Goal: Task Accomplishment & Management: Manage account settings

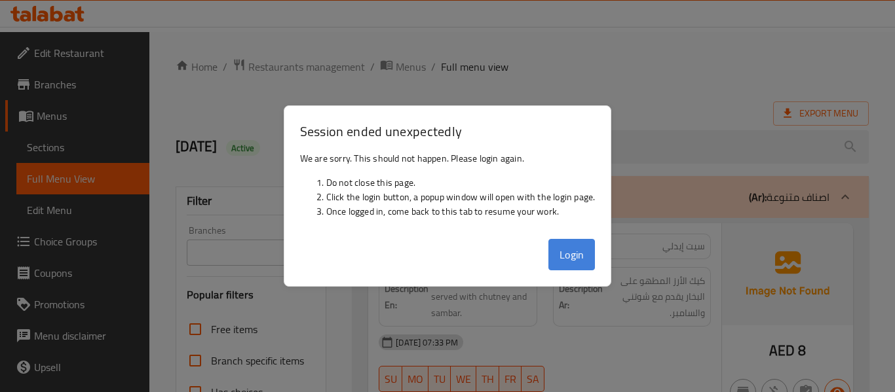
click at [569, 252] on button "Login" at bounding box center [571, 254] width 47 height 31
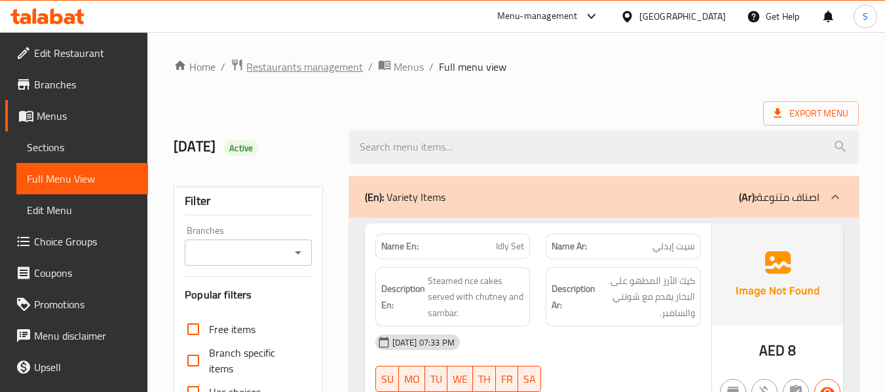
click at [307, 65] on span "Restaurants management" at bounding box center [304, 67] width 117 height 16
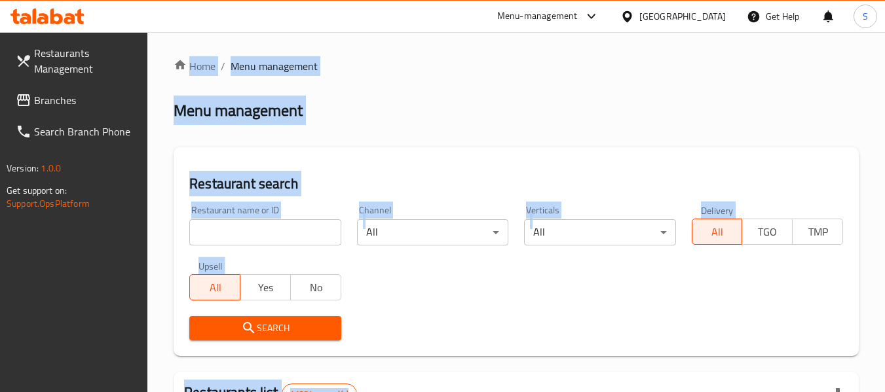
click at [356, 157] on div "Restaurant search Restaurant name or ID Restaurant name or ID Channel All ​ Ver…" at bounding box center [516, 251] width 685 height 209
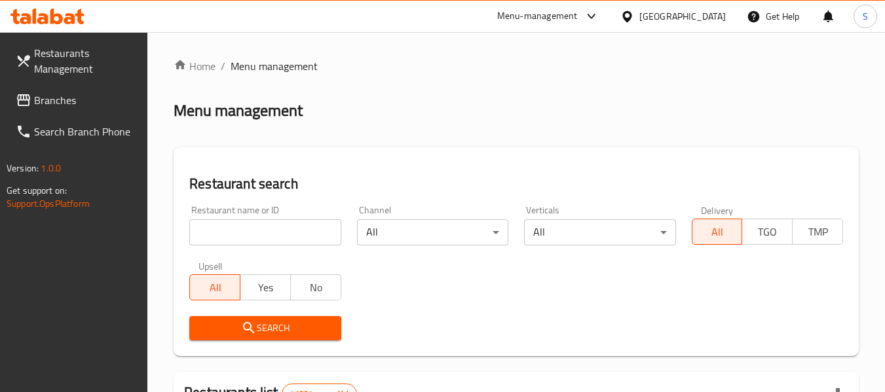
click at [271, 235] on input "search" at bounding box center [264, 232] width 151 height 26
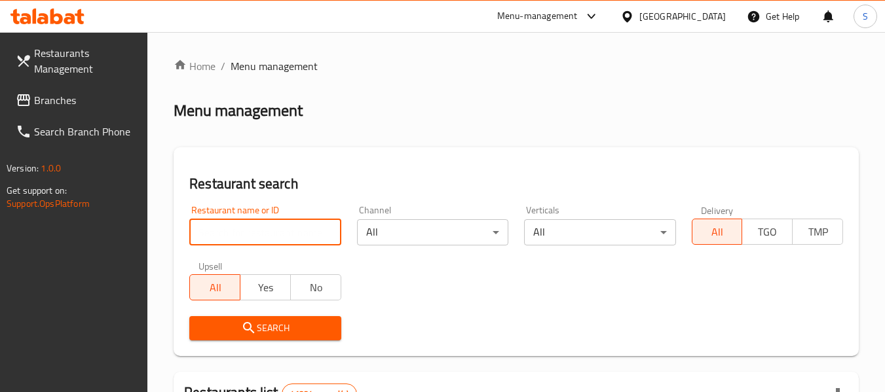
paste input "705685"
type input "705685"
click button "Search" at bounding box center [264, 328] width 151 height 24
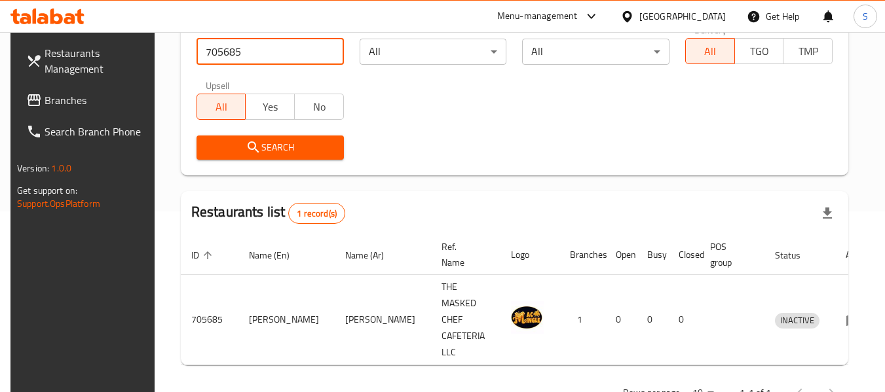
scroll to position [192, 0]
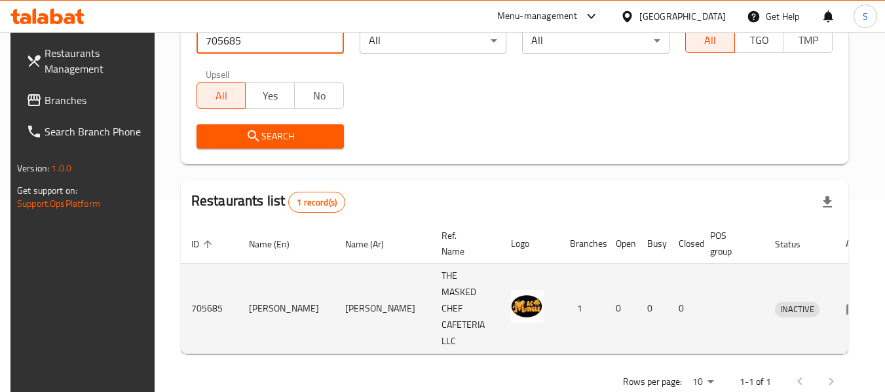
click at [846, 304] on icon "enhanced table" at bounding box center [853, 309] width 14 height 11
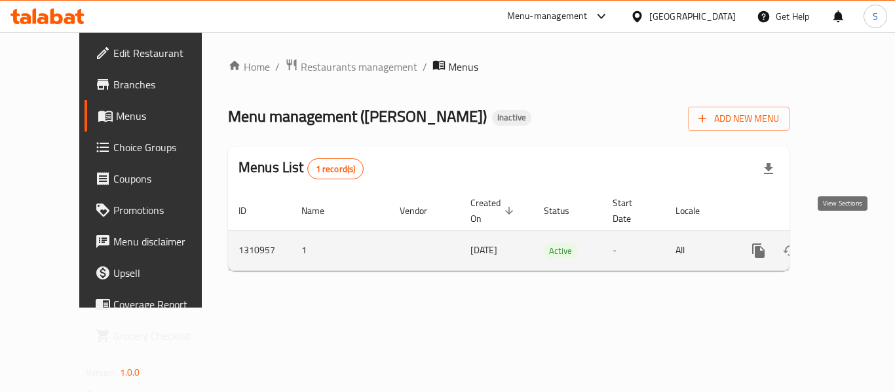
click at [847, 245] on icon "enhanced table" at bounding box center [853, 251] width 12 height 12
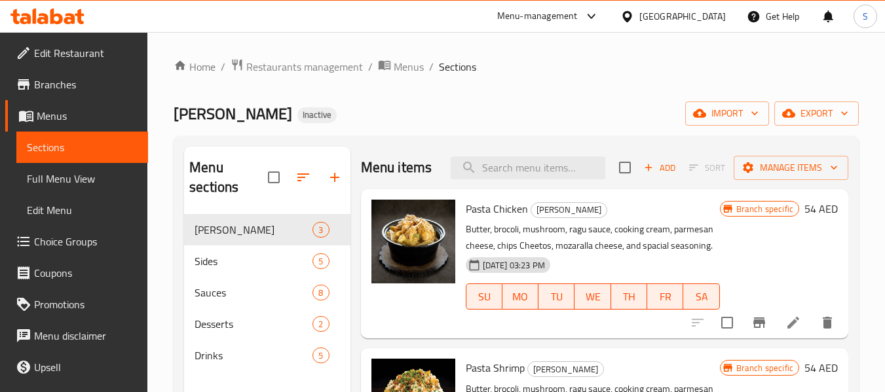
click at [75, 56] on span "Edit Restaurant" at bounding box center [86, 53] width 104 height 16
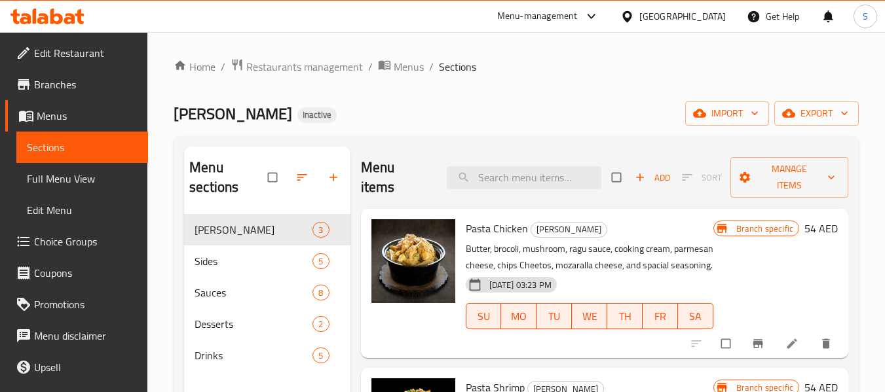
click at [551, 52] on div "Home / Restaurants management / Menus / Sections Mac Mingles Inactive import ex…" at bounding box center [516, 304] width 738 height 544
click at [294, 68] on span "Restaurants management" at bounding box center [304, 67] width 117 height 16
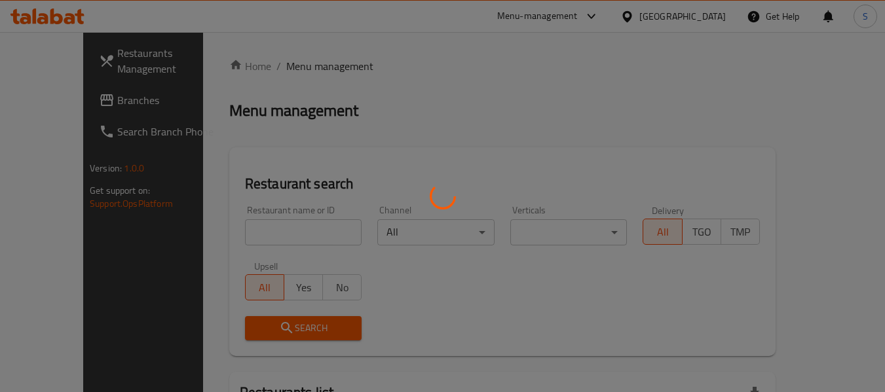
click at [248, 235] on div at bounding box center [442, 196] width 885 height 392
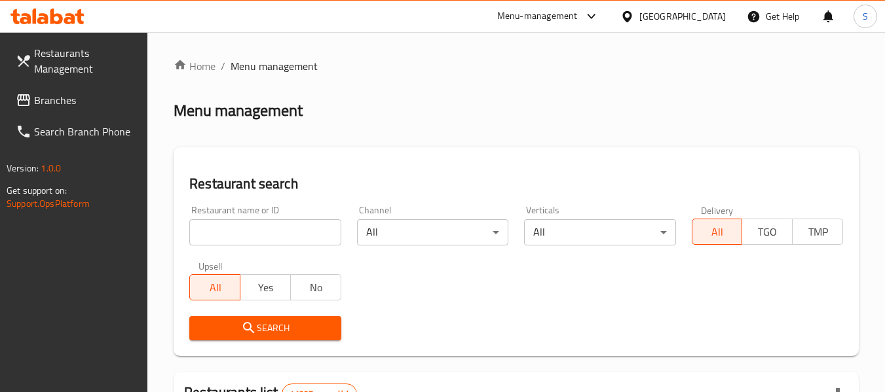
click at [273, 198] on div "Restaurant name or ID Restaurant name or ID" at bounding box center [264, 226] width 167 height 56
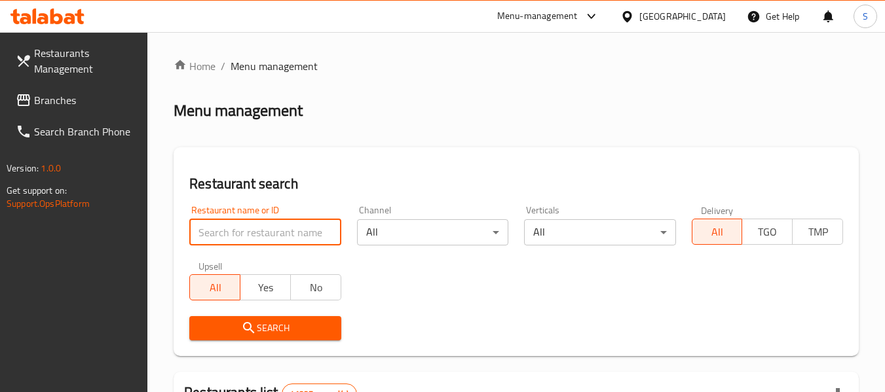
click at [263, 229] on input "search" at bounding box center [264, 232] width 151 height 26
paste input "693641"
type input "693641"
click button "Search" at bounding box center [264, 328] width 151 height 24
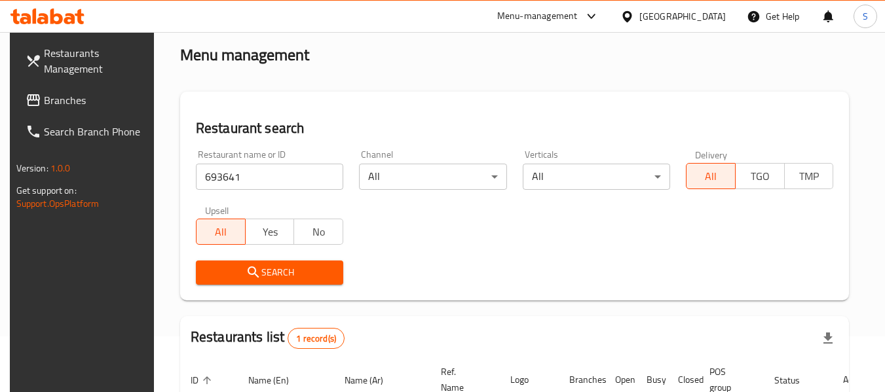
scroll to position [192, 0]
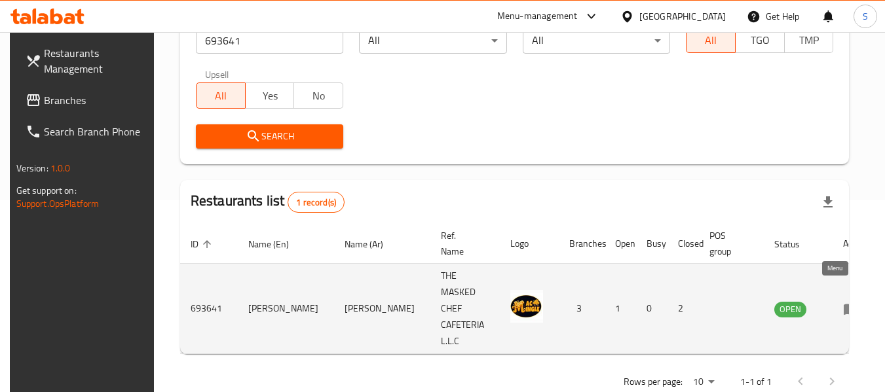
click at [843, 301] on icon "enhanced table" at bounding box center [851, 309] width 16 height 16
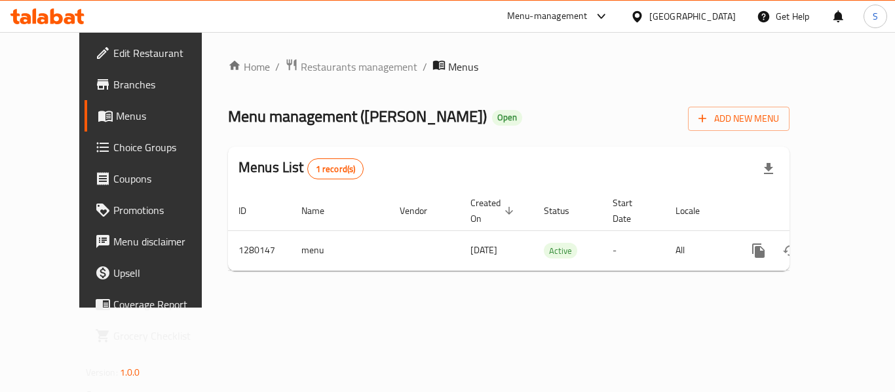
click at [113, 57] on span "Edit Restaurant" at bounding box center [165, 53] width 105 height 16
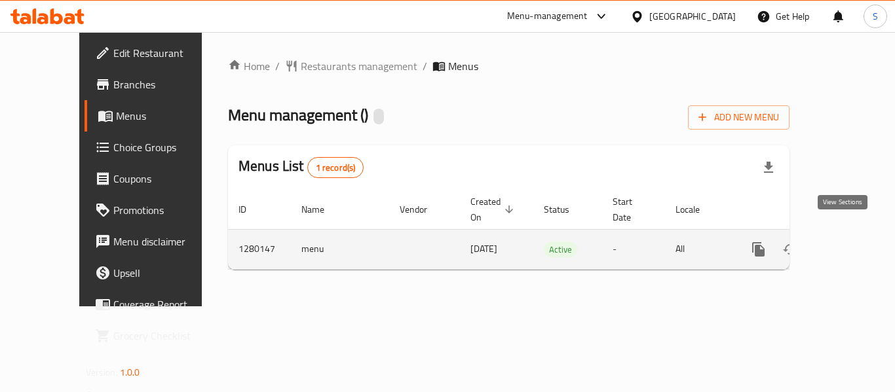
click at [837, 235] on link "enhanced table" at bounding box center [852, 249] width 31 height 31
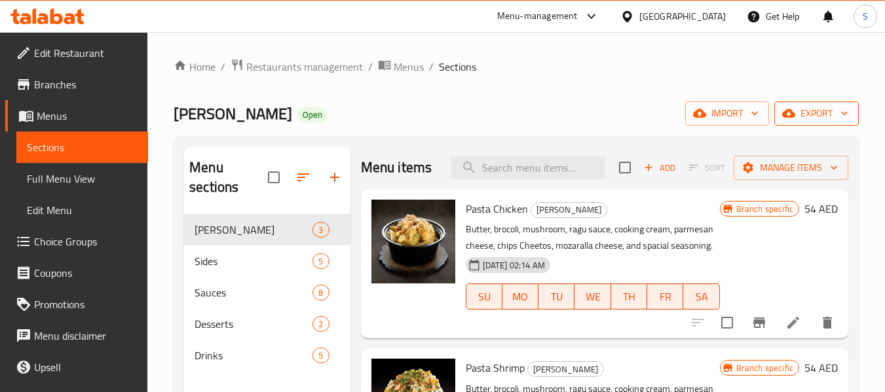
click at [809, 119] on span "export" at bounding box center [817, 113] width 64 height 16
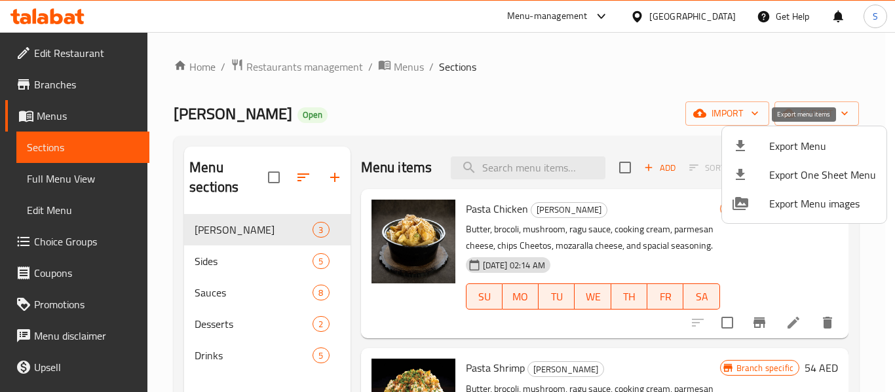
click at [797, 143] on span "Export Menu" at bounding box center [822, 146] width 107 height 16
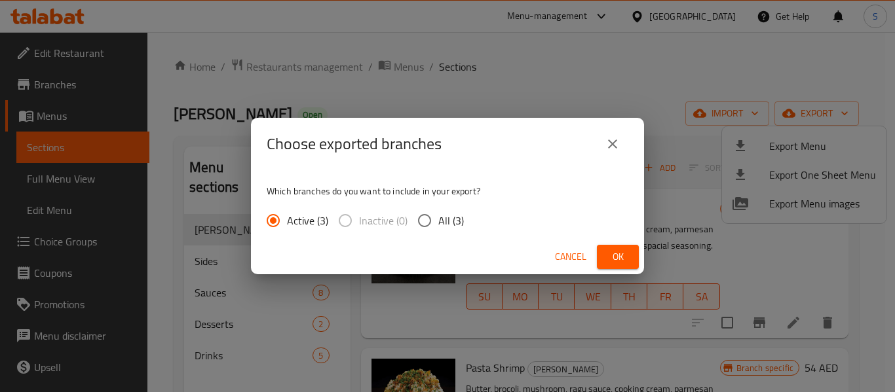
click at [453, 222] on span "All (3)" at bounding box center [451, 221] width 26 height 16
click at [438, 222] on input "All (3)" at bounding box center [425, 221] width 28 height 28
radio input "true"
click at [596, 260] on div "Cancel Ok" at bounding box center [447, 257] width 393 height 35
click at [616, 256] on span "Ok" at bounding box center [617, 257] width 21 height 16
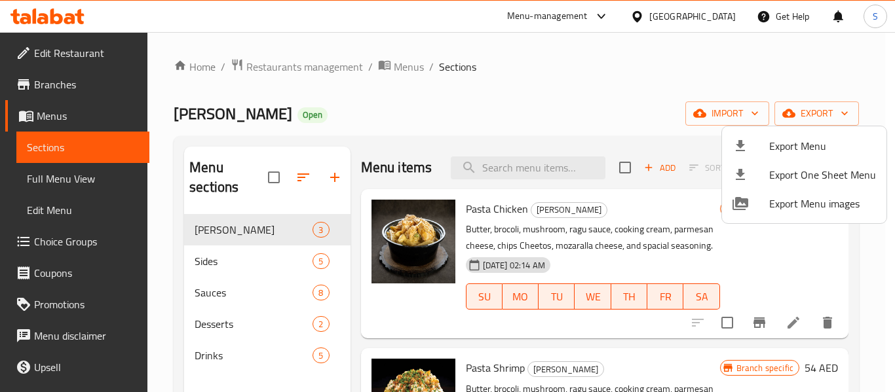
click at [516, 70] on div at bounding box center [447, 196] width 895 height 392
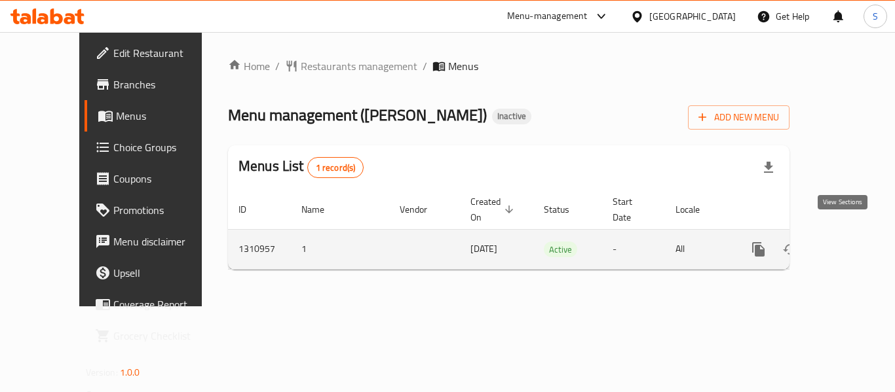
click at [849, 242] on icon "enhanced table" at bounding box center [853, 250] width 16 height 16
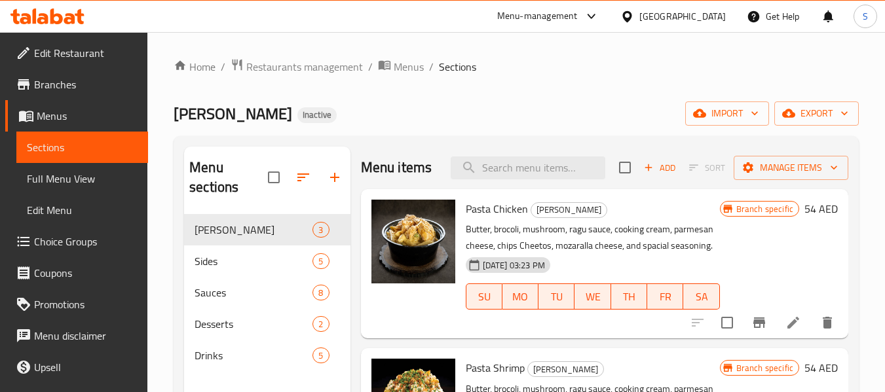
scroll to position [66, 0]
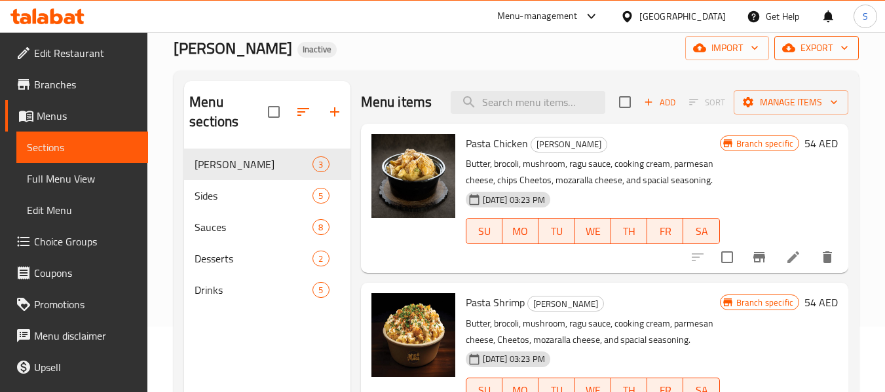
click at [816, 57] on button "export" at bounding box center [816, 48] width 85 height 24
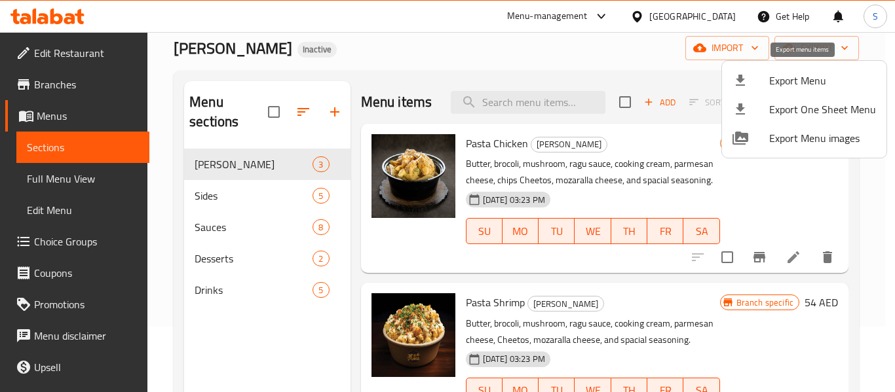
click at [808, 83] on span "Export Menu" at bounding box center [822, 81] width 107 height 16
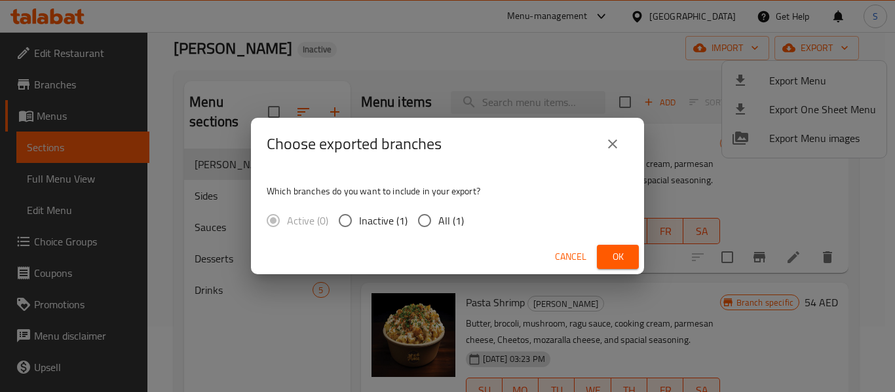
click at [431, 225] on input "All (1)" at bounding box center [425, 221] width 28 height 28
radio input "true"
click at [611, 251] on span "Ok" at bounding box center [617, 257] width 21 height 16
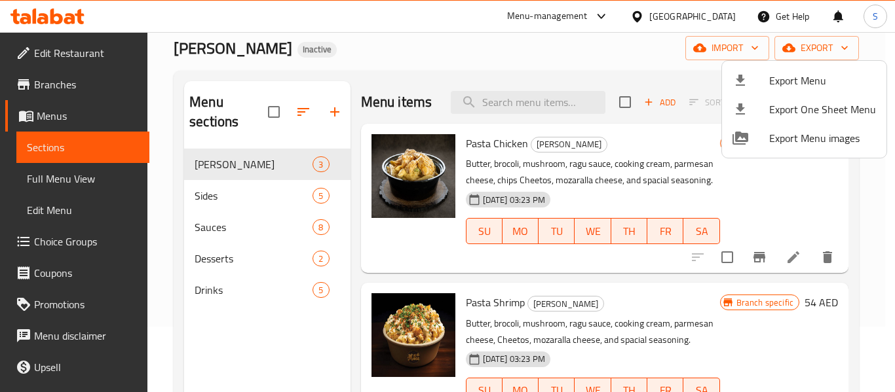
click at [444, 53] on div at bounding box center [447, 196] width 895 height 392
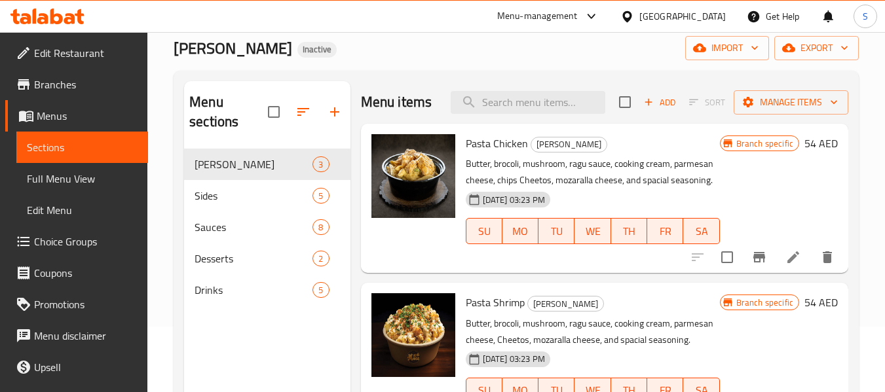
click at [74, 50] on span "Edit Restaurant" at bounding box center [86, 53] width 104 height 16
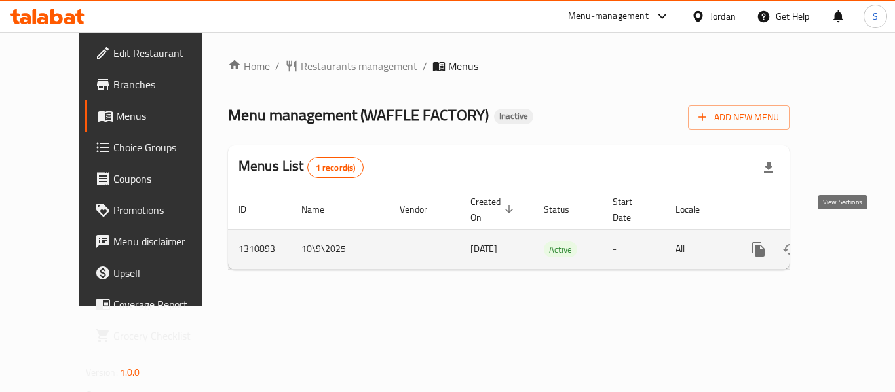
click at [843, 234] on link "enhanced table" at bounding box center [852, 249] width 31 height 31
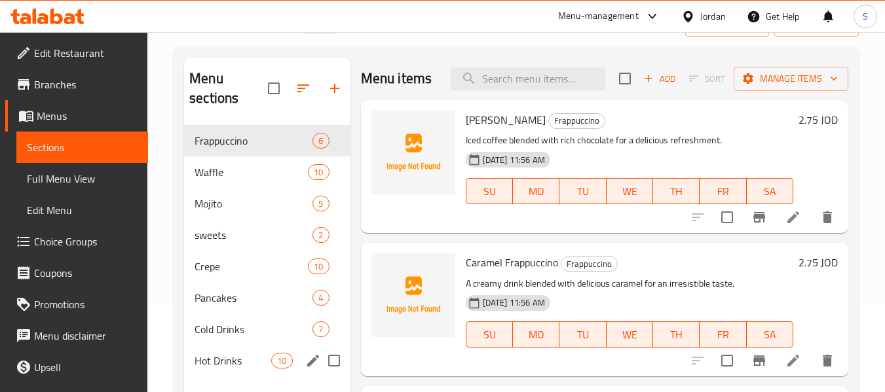
scroll to position [52, 0]
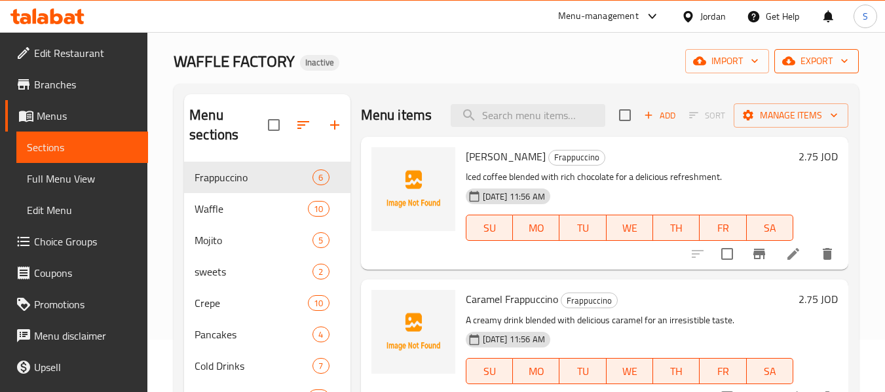
click at [816, 58] on span "export" at bounding box center [817, 61] width 64 height 16
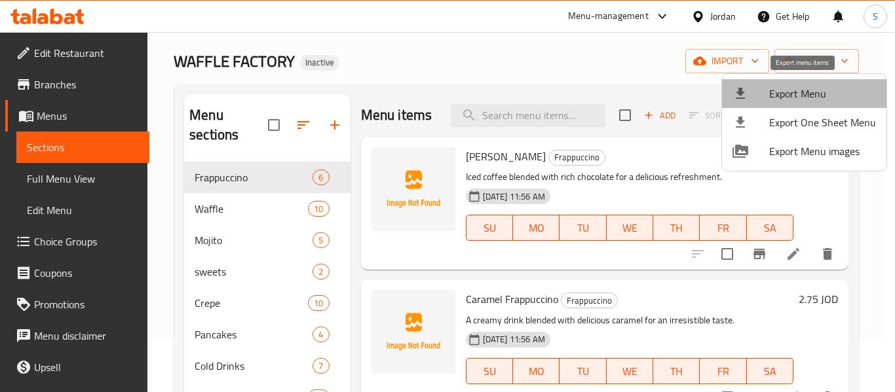
click at [810, 86] on span "Export Menu" at bounding box center [822, 94] width 107 height 16
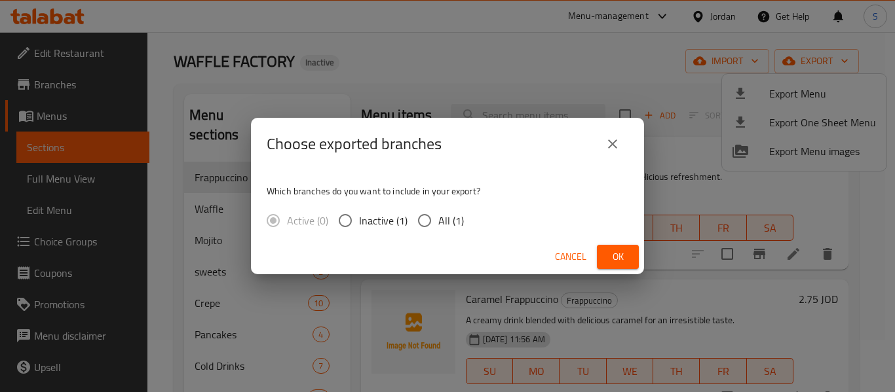
click at [436, 223] on input "All (1)" at bounding box center [425, 221] width 28 height 28
radio input "true"
click at [618, 254] on span "Ok" at bounding box center [617, 257] width 21 height 16
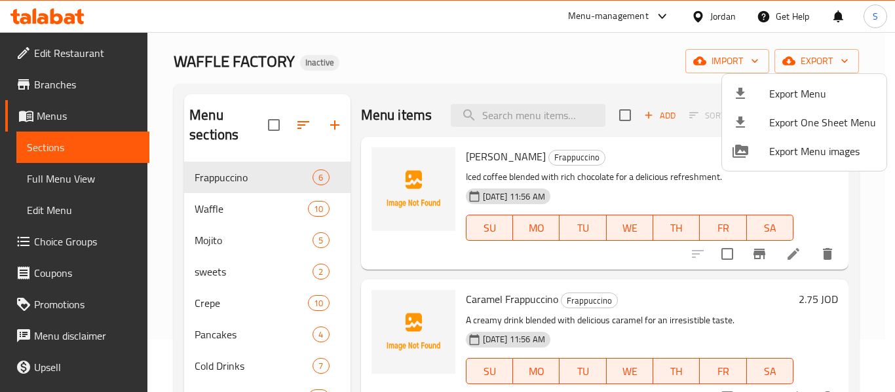
click at [506, 66] on div at bounding box center [447, 196] width 895 height 392
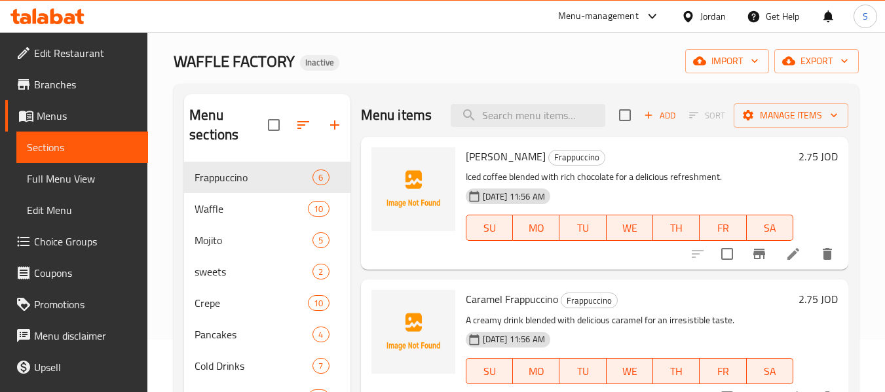
click at [87, 54] on span "Edit Restaurant" at bounding box center [86, 53] width 104 height 16
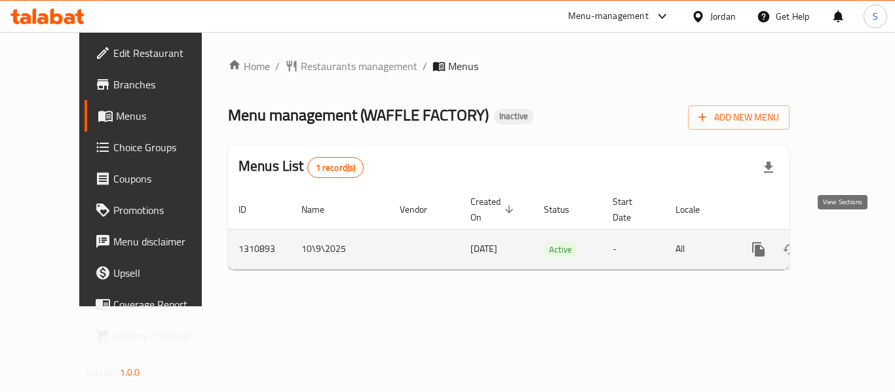
click at [848, 242] on icon "enhanced table" at bounding box center [853, 250] width 16 height 16
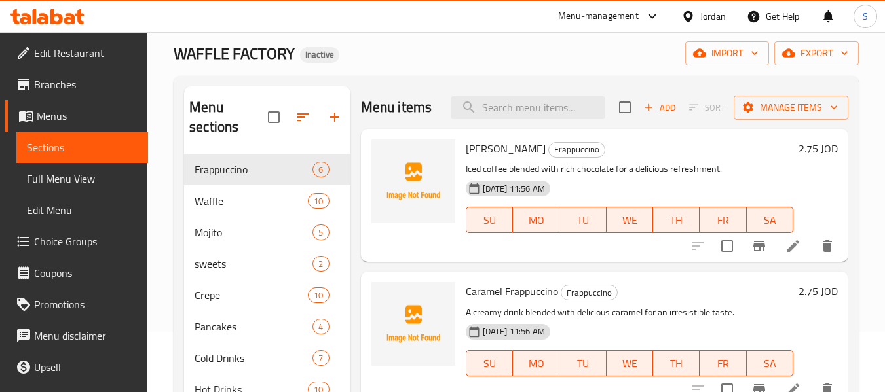
scroll to position [66, 0]
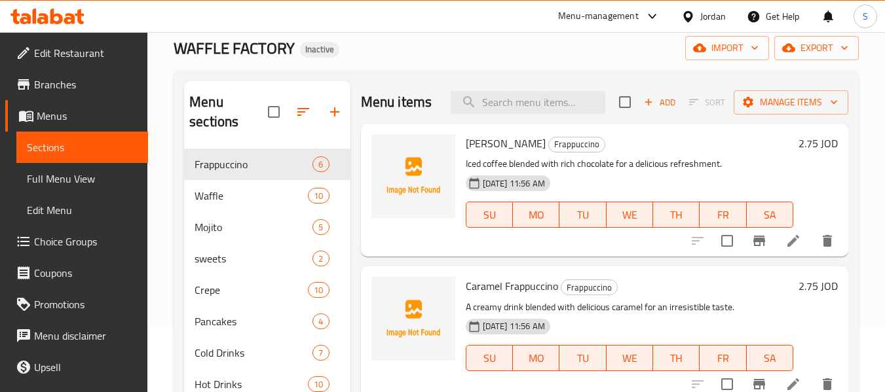
click at [113, 187] on link "Full Menu View" at bounding box center [82, 178] width 132 height 31
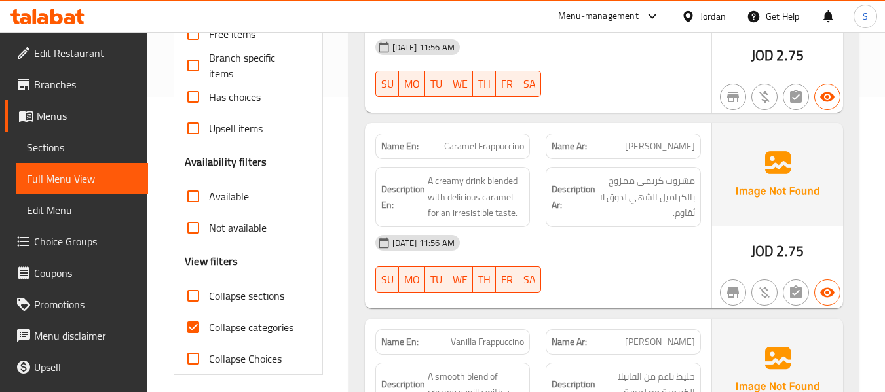
scroll to position [393, 0]
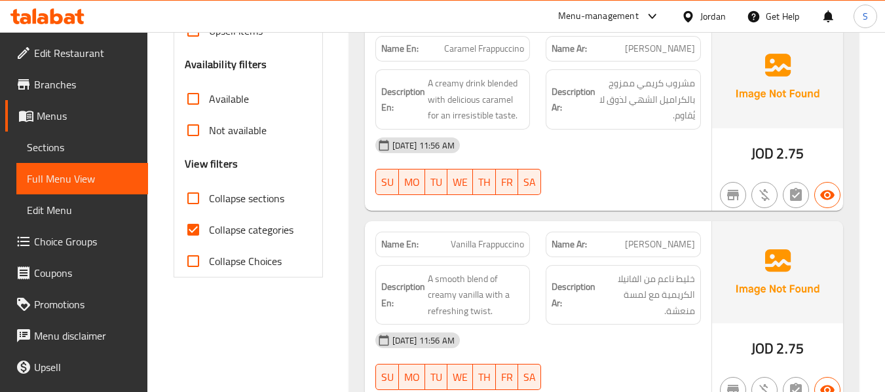
click at [244, 230] on span "Collapse categories" at bounding box center [251, 230] width 85 height 16
click at [209, 230] on input "Collapse categories" at bounding box center [193, 229] width 31 height 31
checkbox input "false"
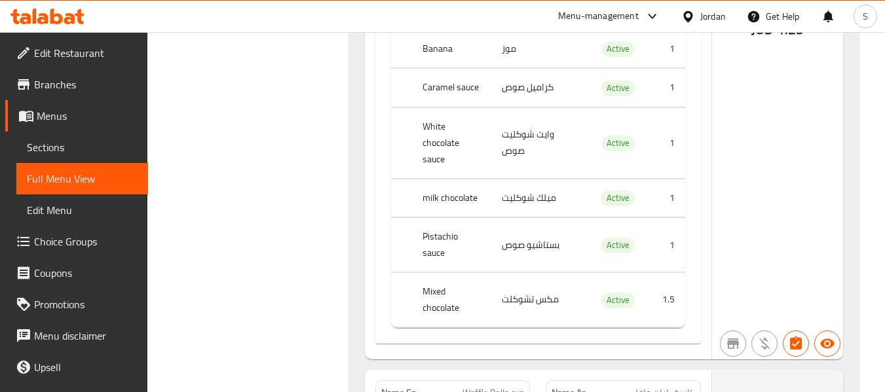
scroll to position [1935, 0]
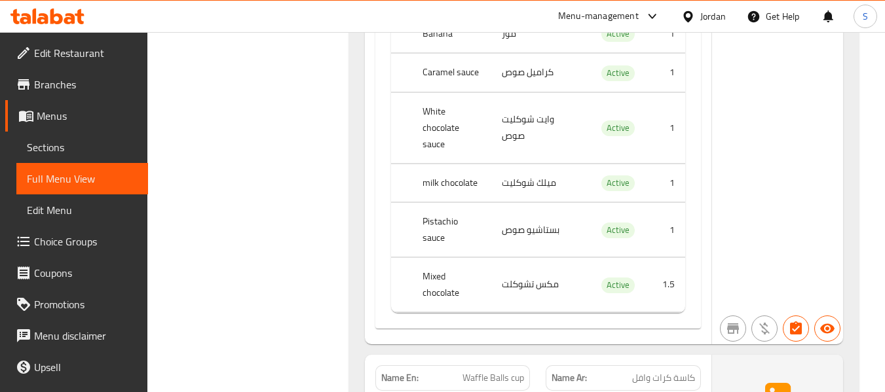
click at [451, 203] on th "Pistachio sauce" at bounding box center [452, 230] width 80 height 54
click at [521, 258] on td "مكس تشوكلت" at bounding box center [538, 285] width 94 height 54
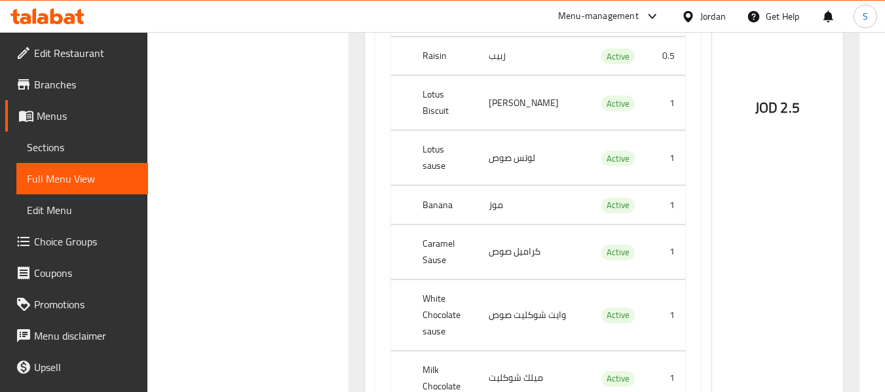
scroll to position [12782, 0]
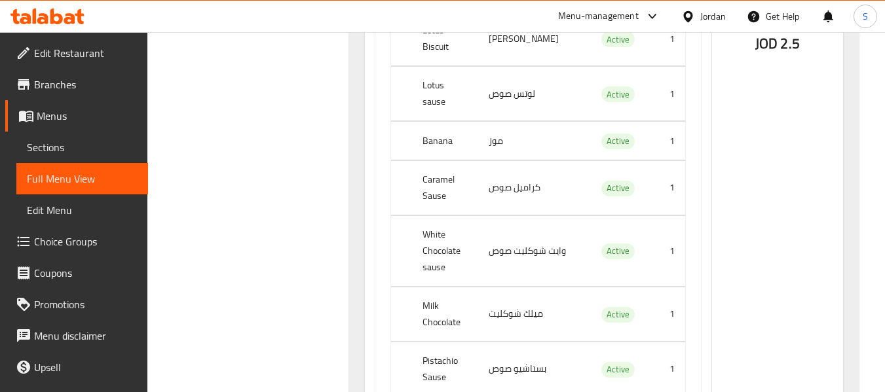
drag, startPoint x: 457, startPoint y: 182, endPoint x: 463, endPoint y: 175, distance: 9.3
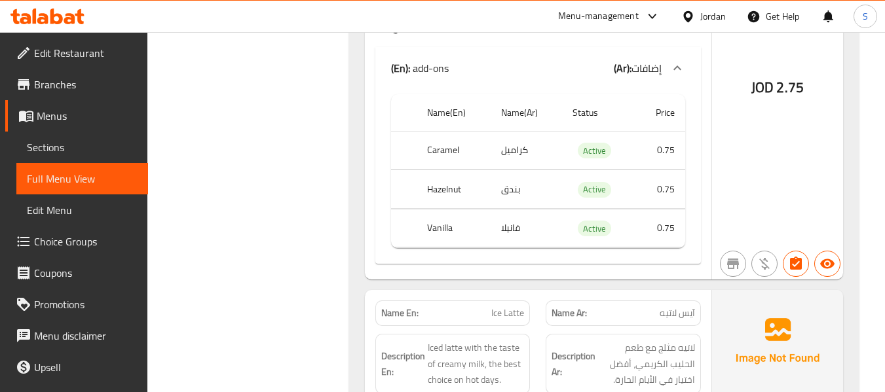
scroll to position [25360, 0]
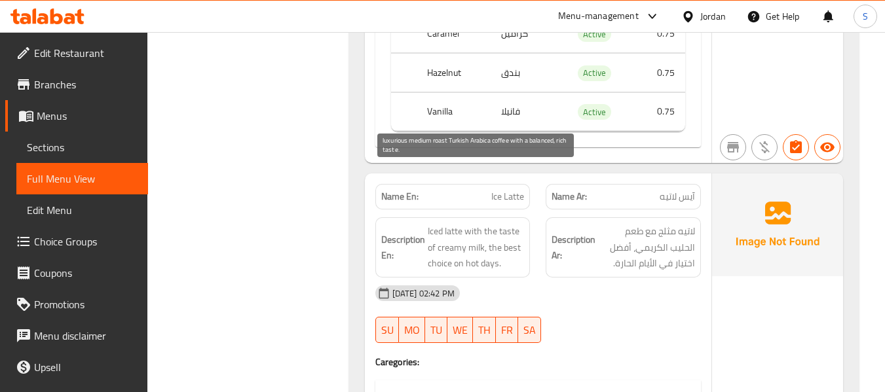
drag, startPoint x: 482, startPoint y: 174, endPoint x: 519, endPoint y: 170, distance: 36.9
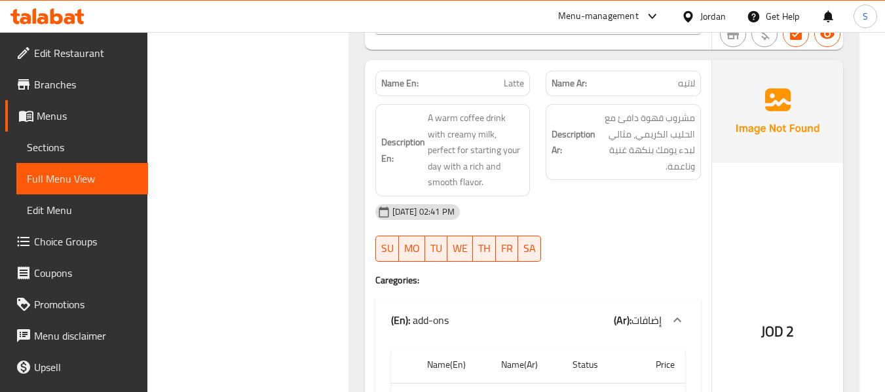
scroll to position [29312, 0]
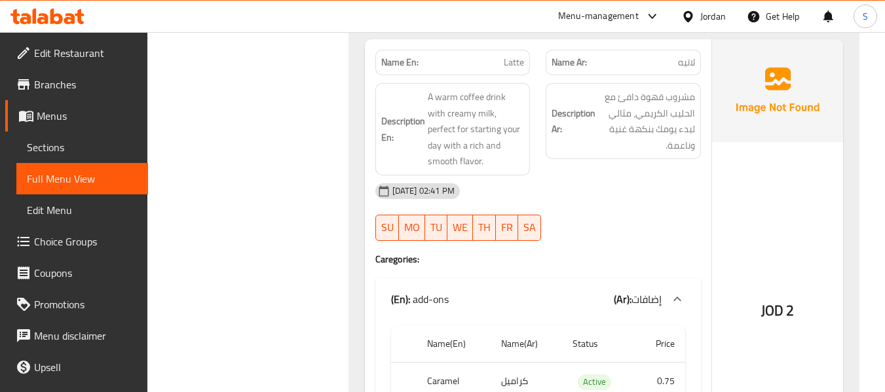
copy span "Caramel Macchiato"
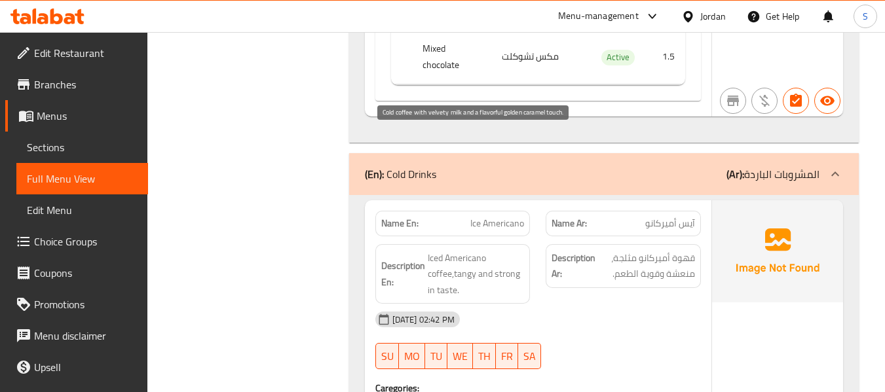
scroll to position [23465, 0]
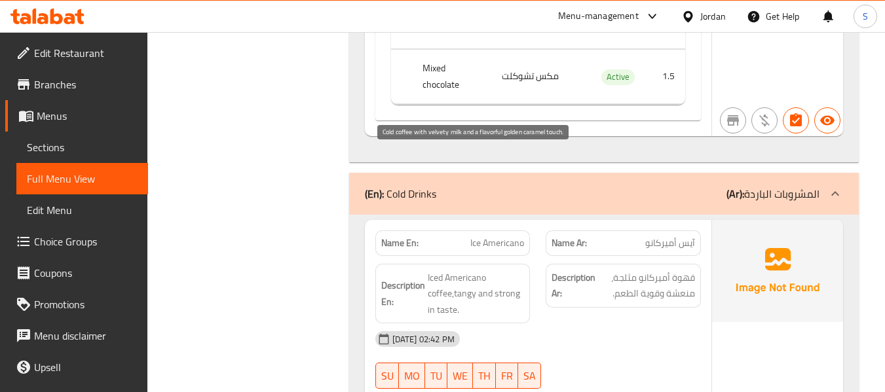
drag, startPoint x: 489, startPoint y: 164, endPoint x: 442, endPoint y: 185, distance: 52.2
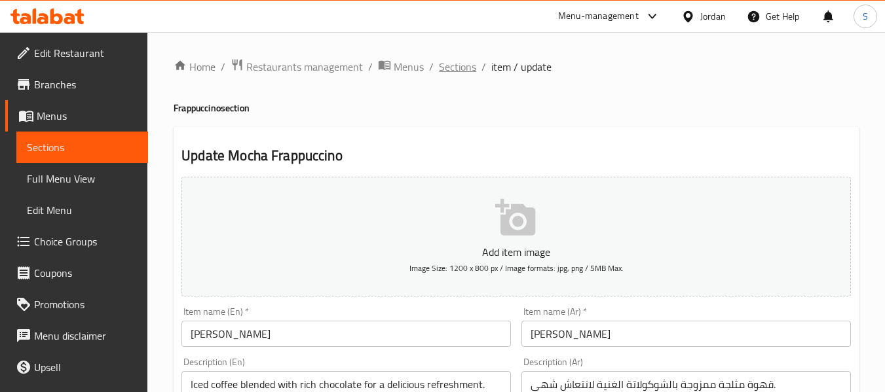
click at [451, 69] on span "Sections" at bounding box center [457, 67] width 37 height 16
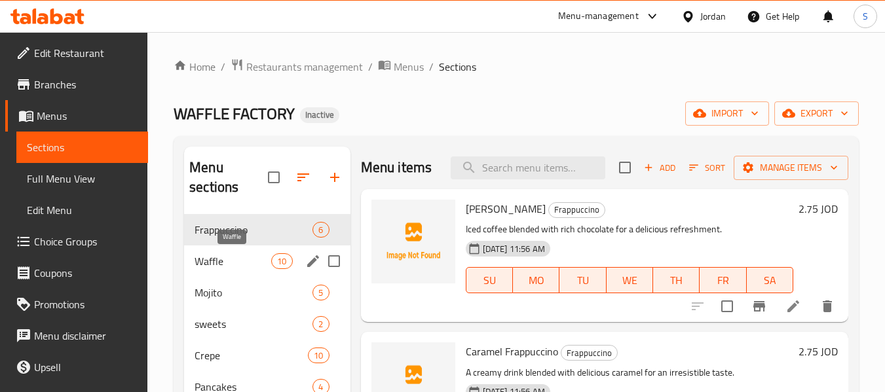
click at [233, 268] on span "Waffle" at bounding box center [233, 262] width 77 height 16
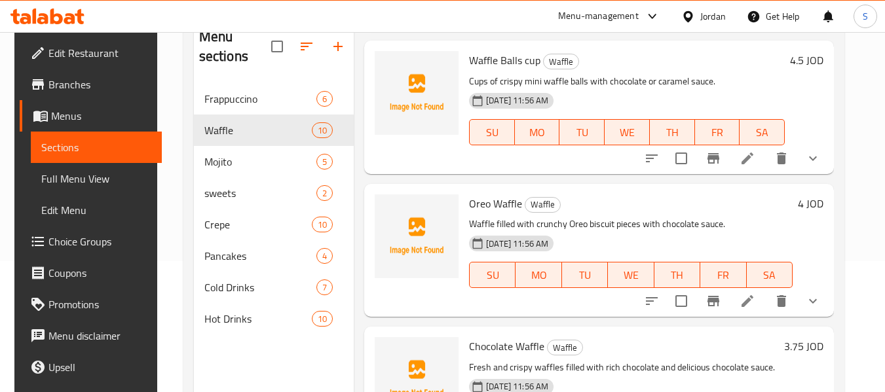
scroll to position [328, 0]
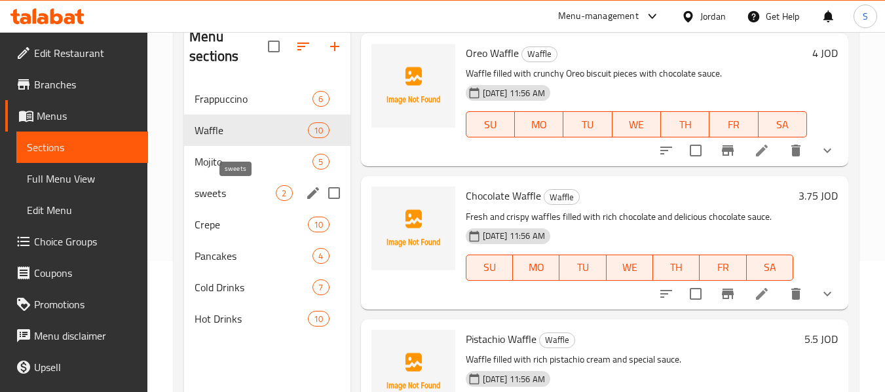
click at [264, 191] on span "sweets" at bounding box center [235, 193] width 81 height 16
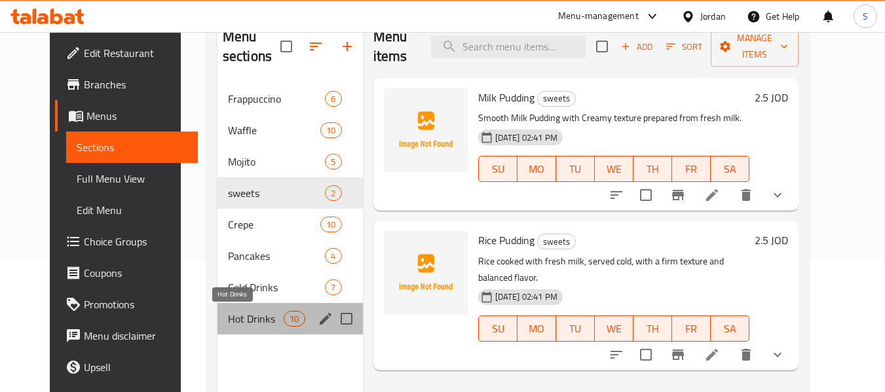
click at [228, 325] on span "Hot Drinks" at bounding box center [256, 319] width 56 height 16
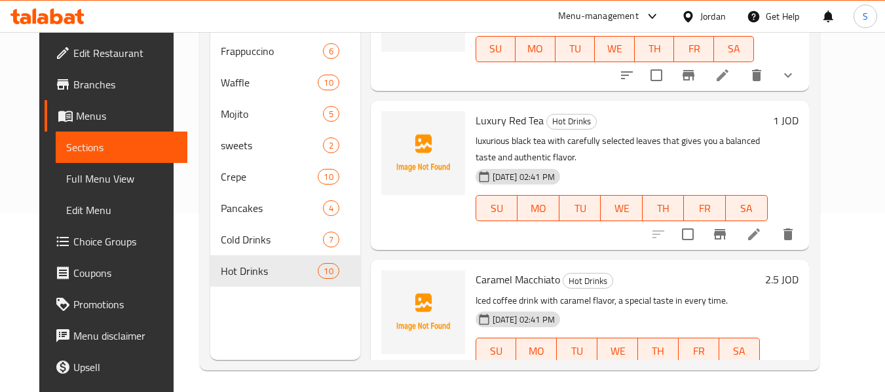
scroll to position [183, 0]
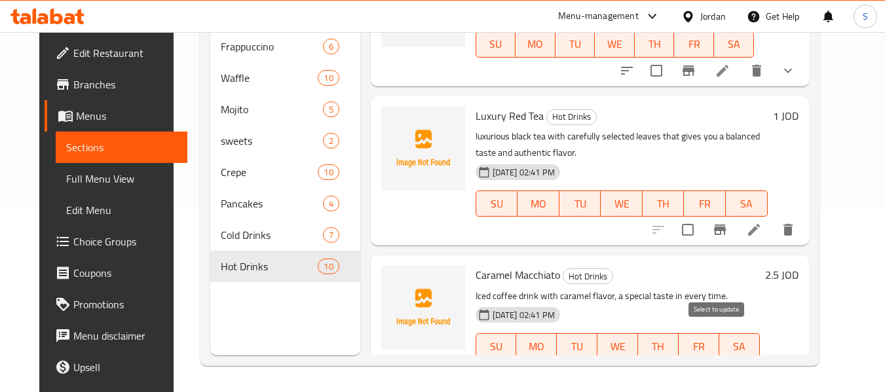
click at [702, 359] on input "checkbox" at bounding box center [688, 373] width 28 height 28
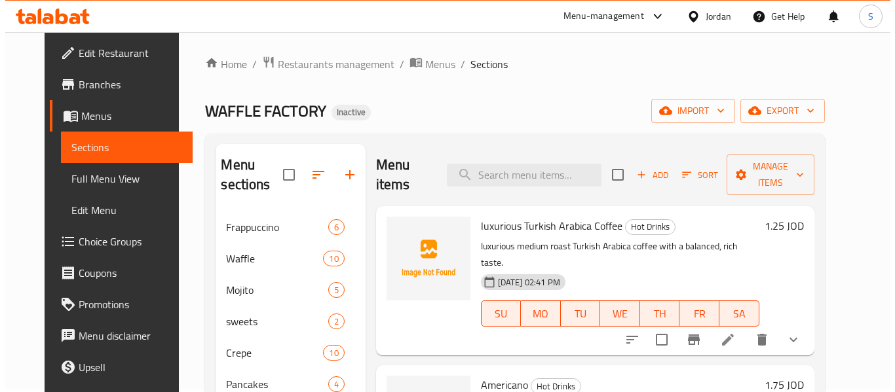
scroll to position [0, 0]
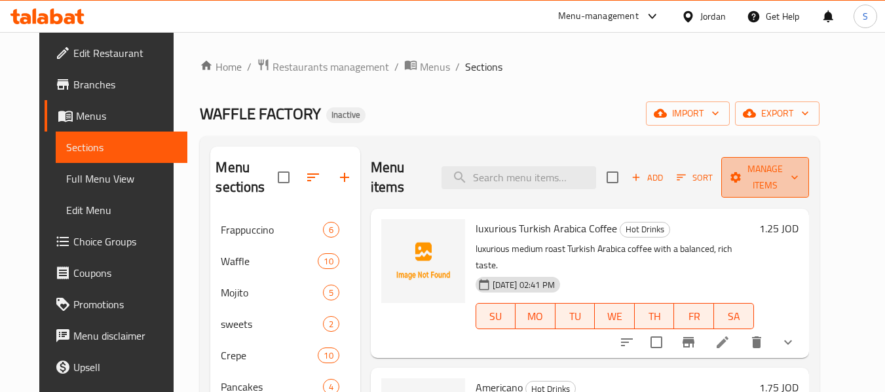
click at [799, 183] on span "Manage items" at bounding box center [765, 177] width 67 height 33
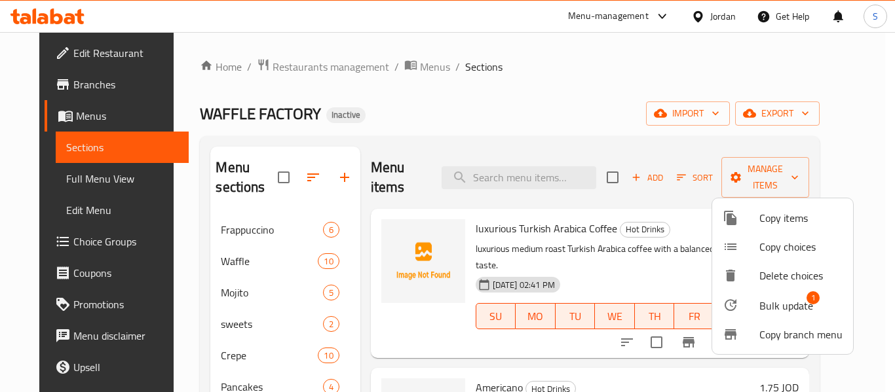
click at [784, 309] on span "Bulk update" at bounding box center [786, 306] width 54 height 16
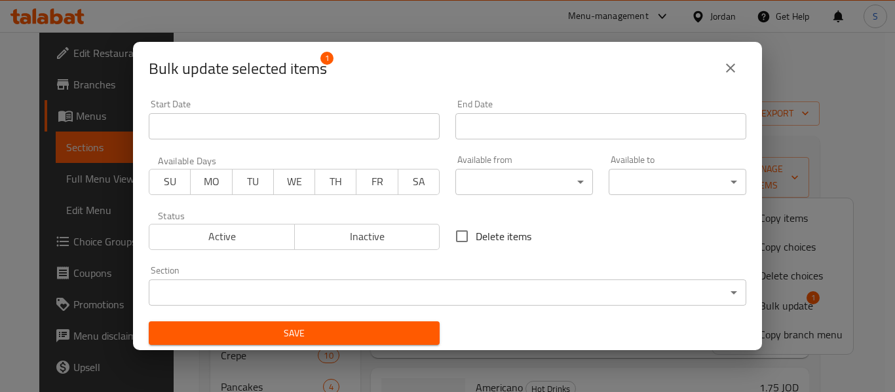
click at [364, 280] on body "​ Menu-management Jordan Get Help S Edit Restaurant Branches Menus Sections Ful…" at bounding box center [447, 212] width 895 height 360
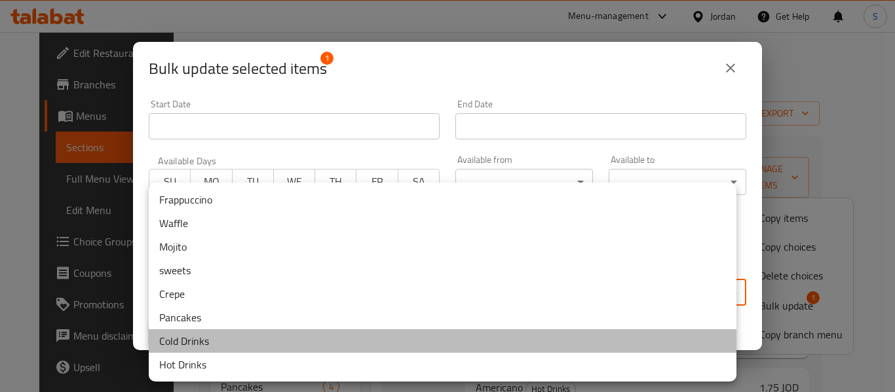
click at [300, 349] on li "Cold Drinks" at bounding box center [443, 342] width 588 height 24
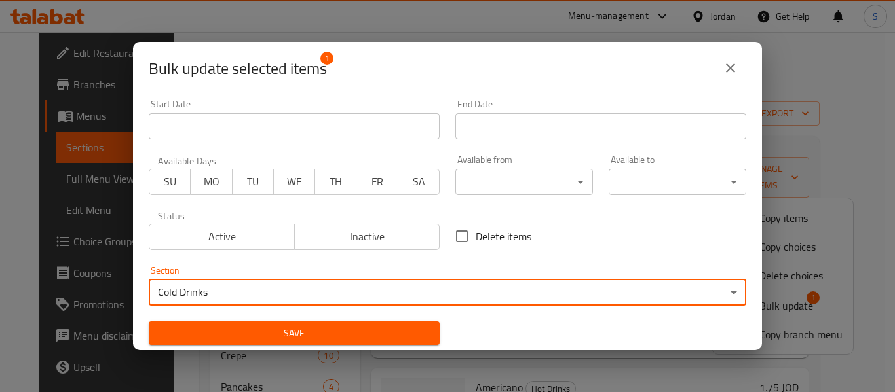
click at [281, 332] on span "Save" at bounding box center [294, 334] width 270 height 16
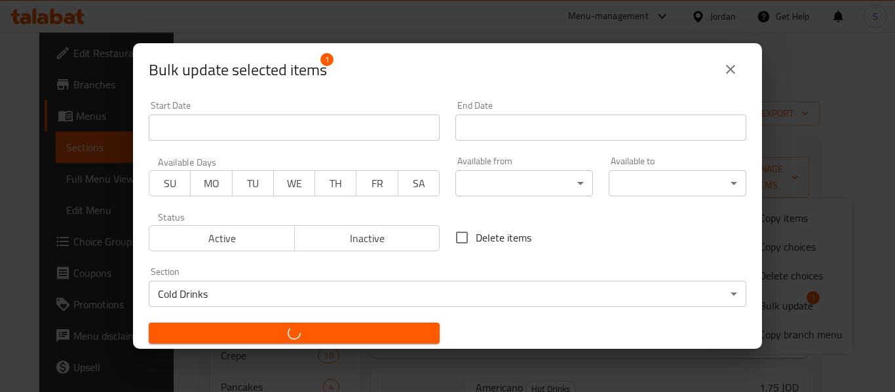
checkbox input "false"
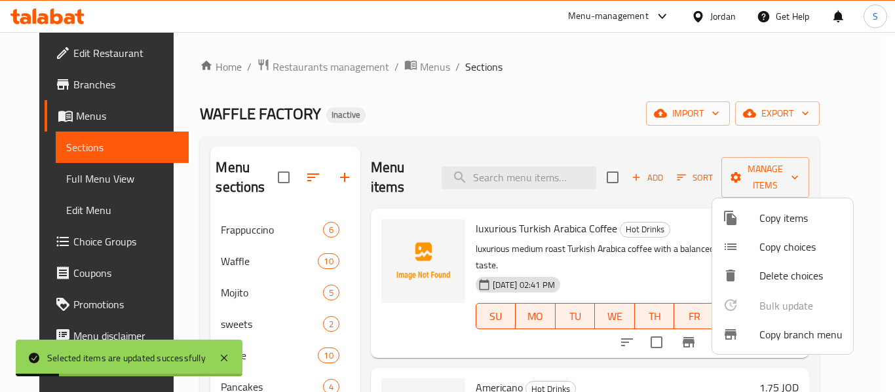
click at [417, 120] on div at bounding box center [447, 196] width 895 height 392
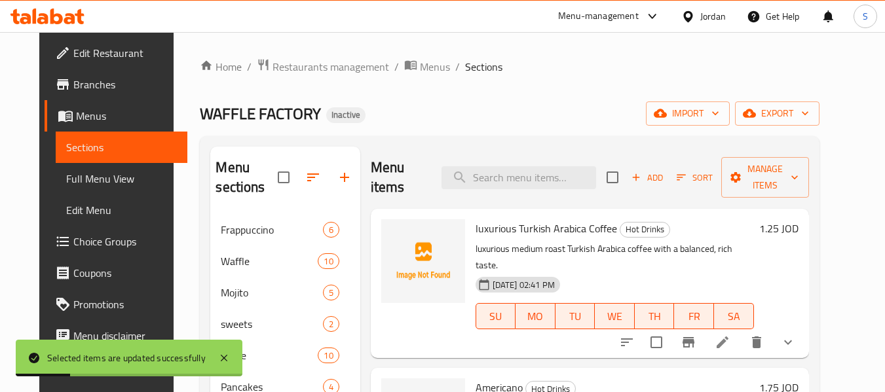
click at [305, 180] on icon "button" at bounding box center [313, 178] width 16 height 16
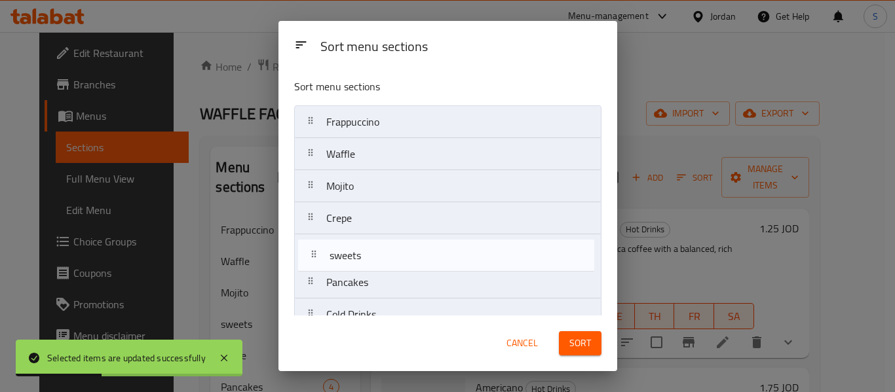
scroll to position [53, 0]
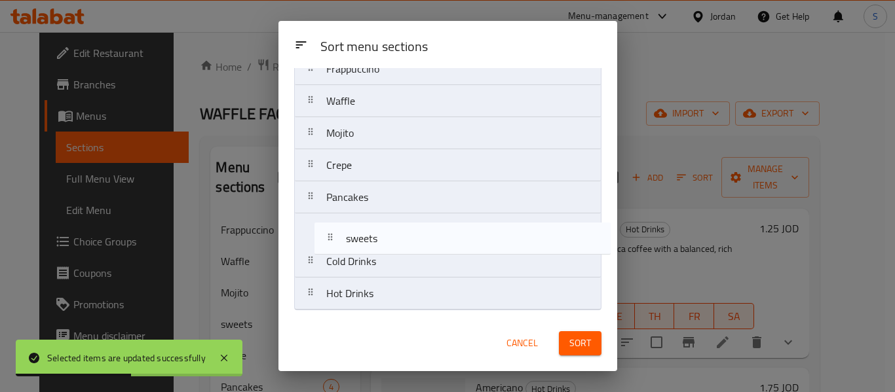
drag, startPoint x: 357, startPoint y: 237, endPoint x: 374, endPoint y: 229, distance: 18.8
click at [374, 229] on nav "Frappuccino Waffle Mojito sweets Crepe Pancakes Cold Drinks Hot Drinks" at bounding box center [447, 181] width 307 height 258
drag, startPoint x: 375, startPoint y: 142, endPoint x: 386, endPoint y: 245, distance: 103.5
click at [386, 245] on nav "Frappuccino Waffle Mojito Crepe Pancakes sweets Cold Drinks Hot Drinks" at bounding box center [447, 181] width 307 height 258
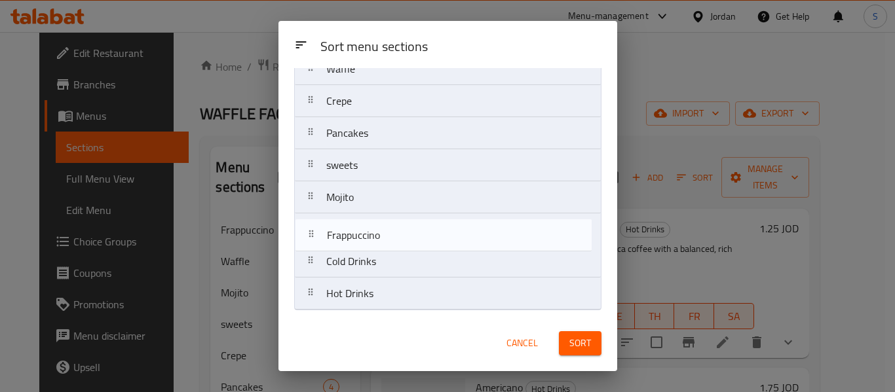
drag, startPoint x: 406, startPoint y: 129, endPoint x: 409, endPoint y: 259, distance: 129.8
click at [409, 259] on nav "Frappuccino Waffle Crepe Pancakes sweets Mojito Cold Drinks Hot Drinks" at bounding box center [447, 181] width 307 height 258
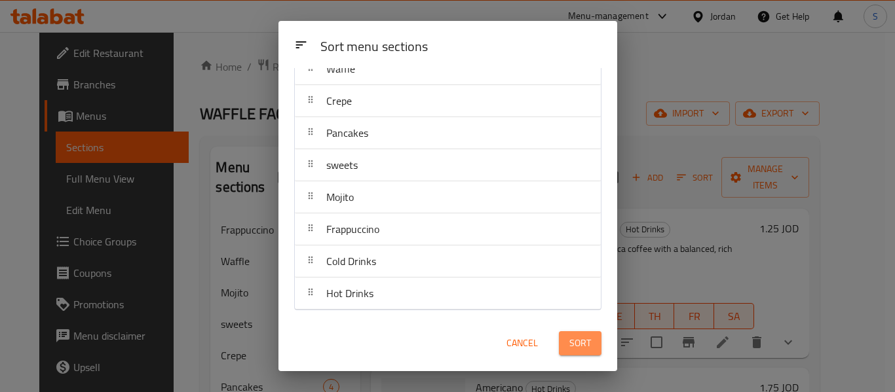
click at [574, 340] on span "Sort" at bounding box center [580, 343] width 22 height 16
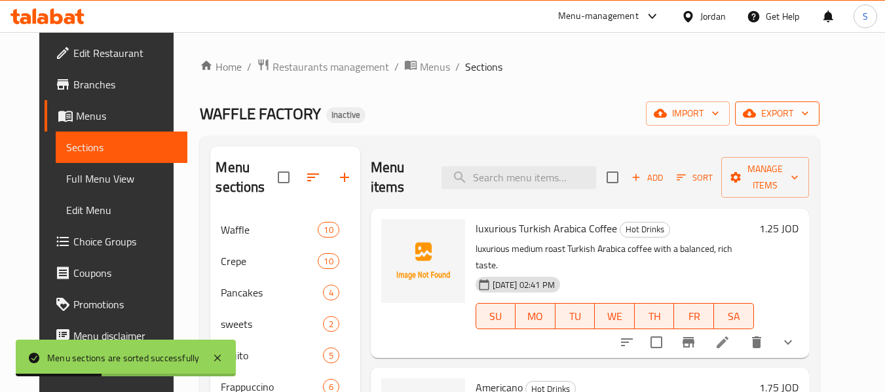
click at [809, 119] on span "export" at bounding box center [778, 113] width 64 height 16
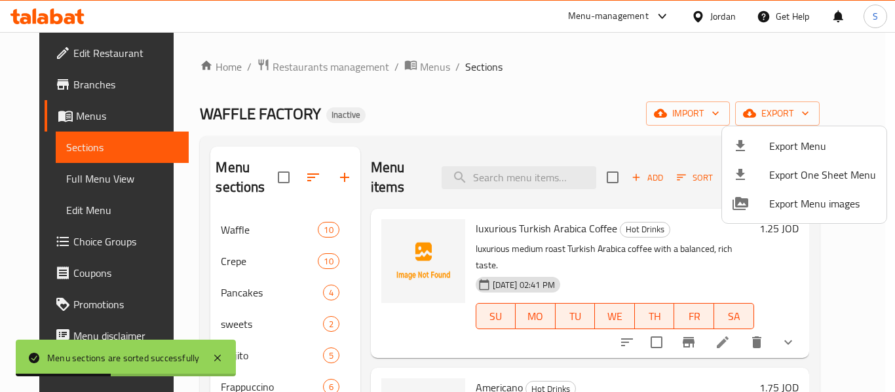
click at [800, 147] on span "Export Menu" at bounding box center [822, 146] width 107 height 16
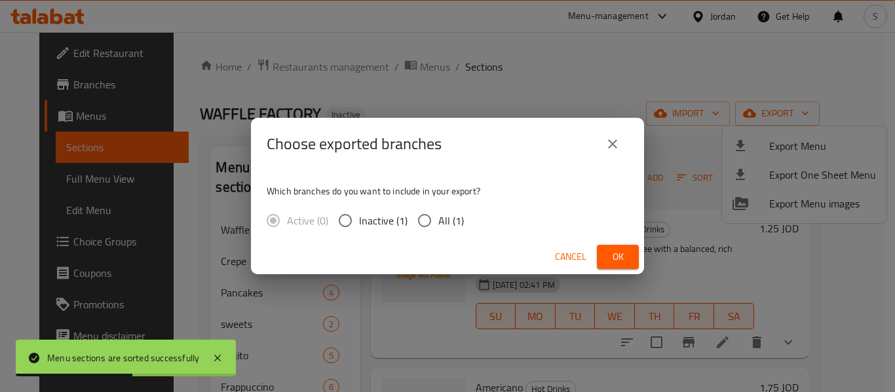
click at [444, 221] on span "All (1)" at bounding box center [451, 221] width 26 height 16
click at [438, 221] on input "All (1)" at bounding box center [425, 221] width 28 height 28
radio input "true"
click at [606, 254] on button "Ok" at bounding box center [618, 257] width 42 height 24
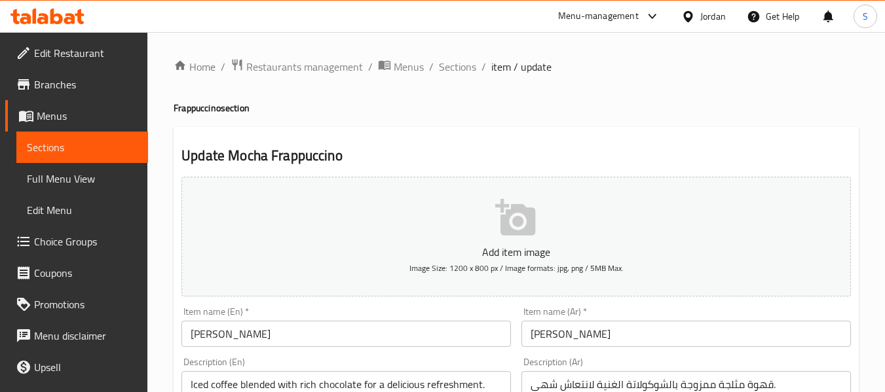
click at [20, 245] on icon at bounding box center [24, 242] width 12 height 10
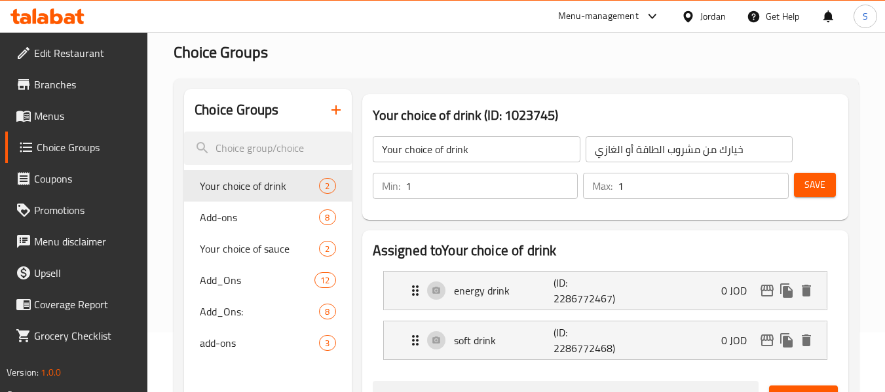
scroll to position [66, 0]
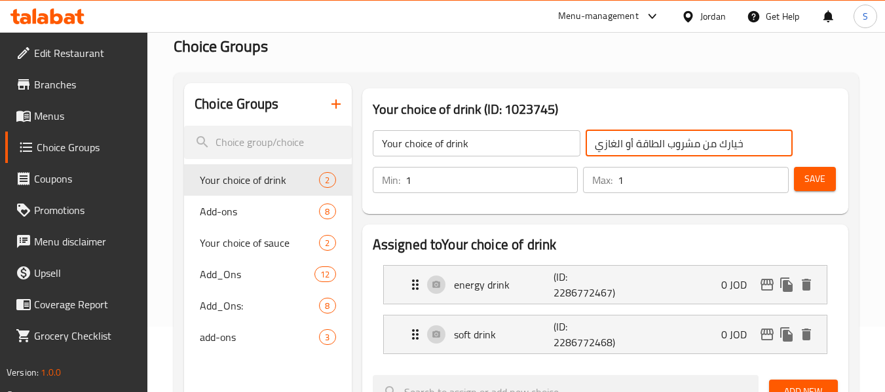
drag, startPoint x: 663, startPoint y: 146, endPoint x: 563, endPoint y: 138, distance: 99.9
click at [563, 138] on div "Your choice of drink ​ خيارك من مشروب الطاقة أو الغازي ​" at bounding box center [583, 144] width 436 height 42
click at [624, 140] on input "خيارك من مشروب" at bounding box center [690, 143] width 208 height 26
type input "خيارك من المشروب"
click at [814, 176] on span "Save" at bounding box center [815, 179] width 21 height 16
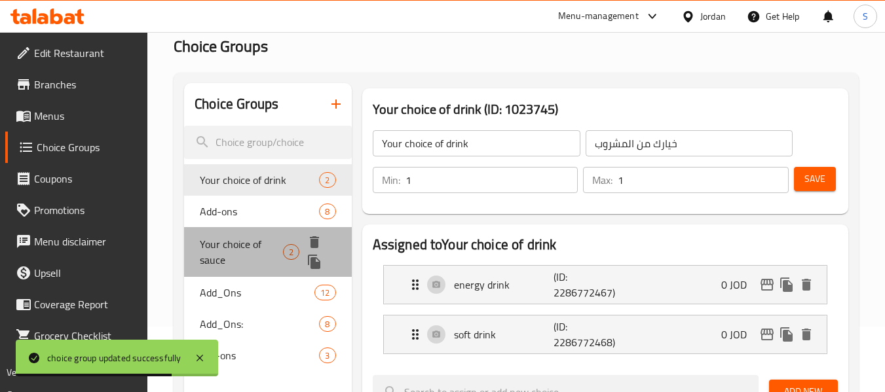
click at [238, 231] on div "Your choice of sauce 2" at bounding box center [267, 252] width 167 height 50
type input "Your choice of sauce"
type input "خيارك من الصوص"
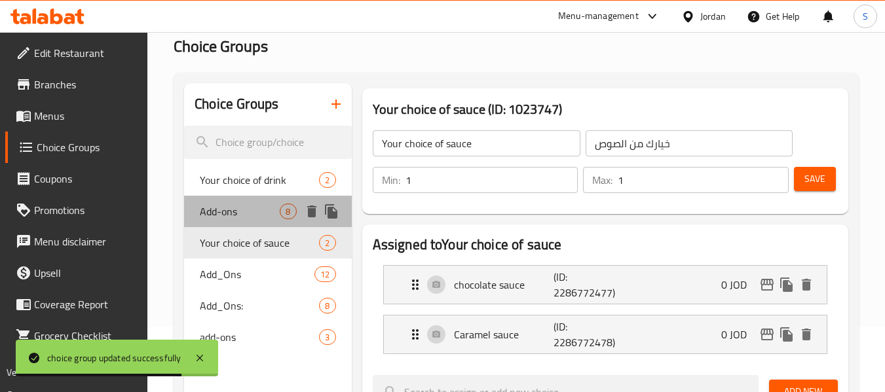
click at [259, 218] on span "Add-ons" at bounding box center [240, 212] width 80 height 16
type input "Add-ons"
type input "الإضافات"
type input "0"
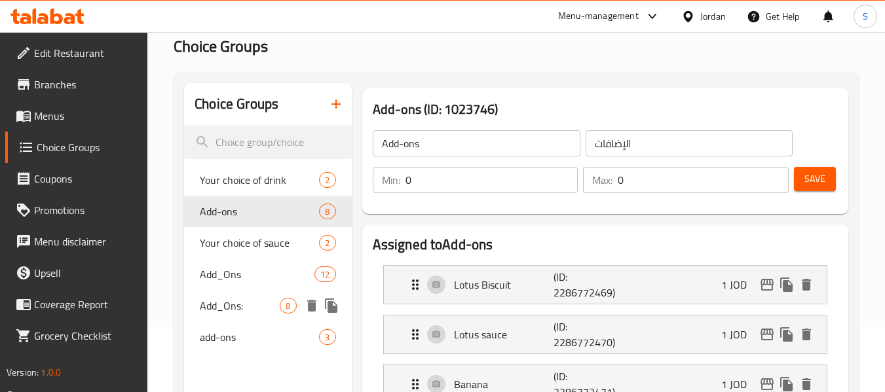
click at [238, 291] on div "Add_Ons: 8" at bounding box center [267, 305] width 167 height 31
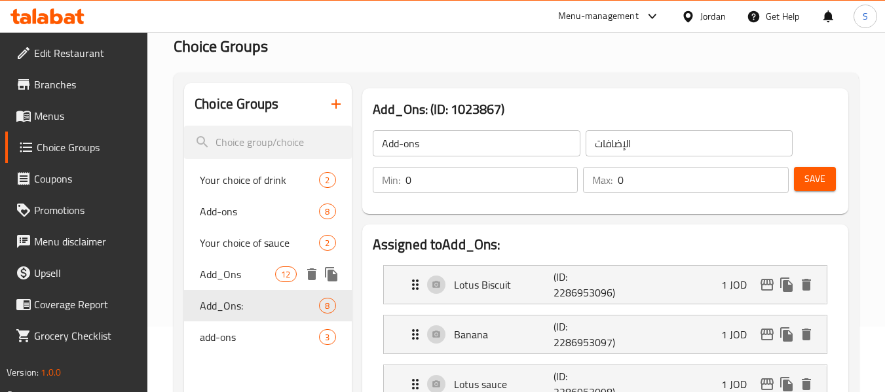
type input "Add_Ons:"
type input "الإضافات:"
click at [236, 277] on span "Add_Ons" at bounding box center [237, 275] width 75 height 16
type input "Add_Ons"
type input "الإضافات"
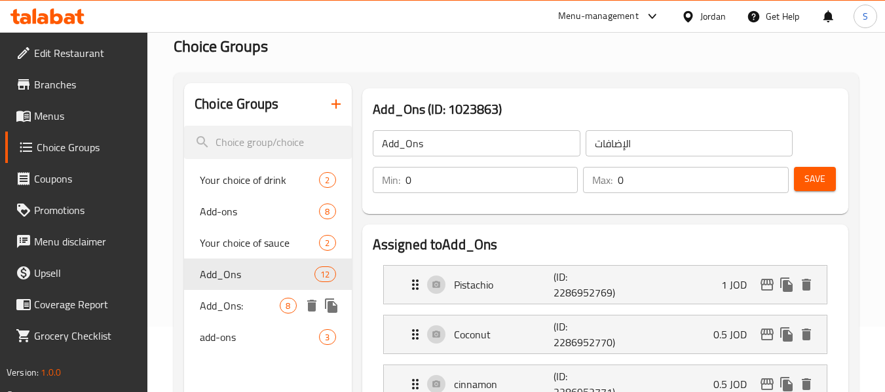
click at [257, 314] on div "Add_Ons: 8" at bounding box center [267, 305] width 167 height 31
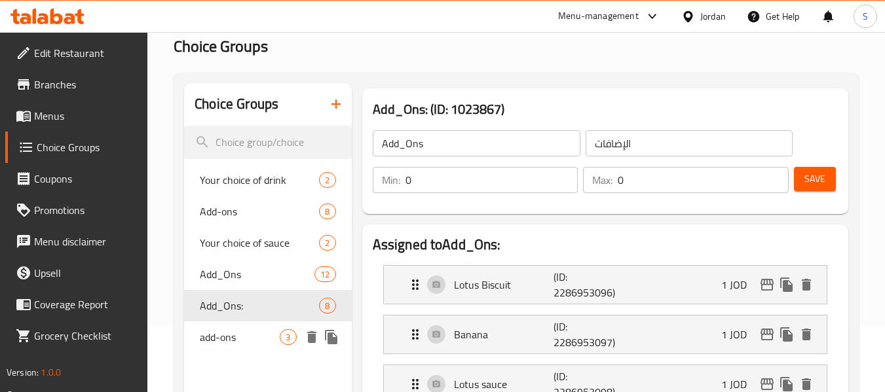
type input "Add_Ons:"
type input "الإضافات:"
click at [246, 340] on span "add-ons" at bounding box center [240, 338] width 80 height 16
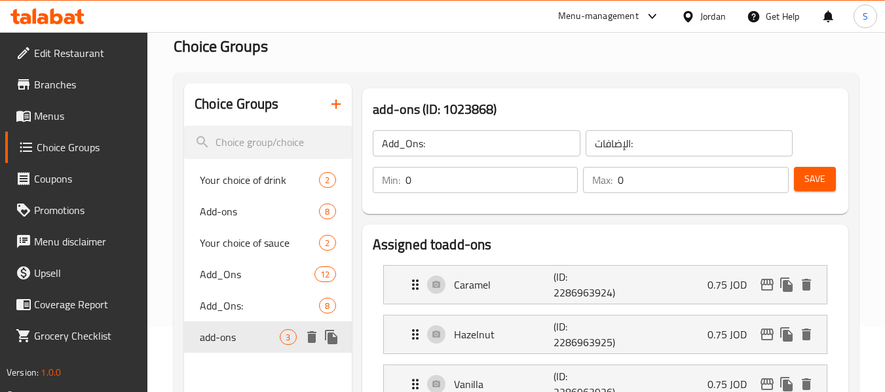
type input "add-ons"
type input "إضافات"
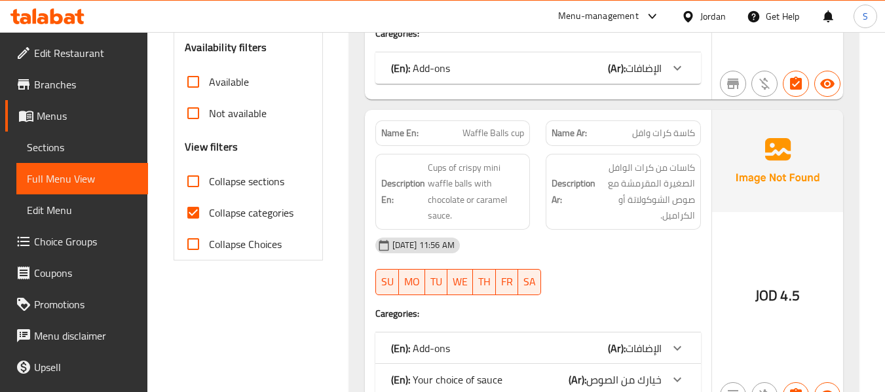
scroll to position [459, 0]
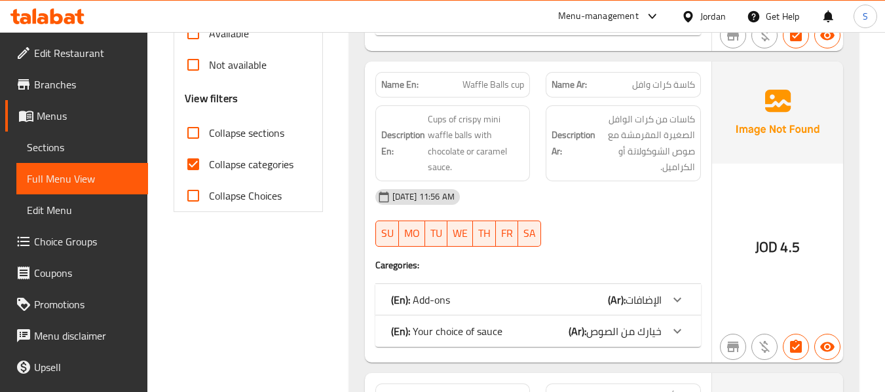
drag, startPoint x: 231, startPoint y: 161, endPoint x: 341, endPoint y: 147, distance: 111.0
click at [231, 160] on span "Collapse categories" at bounding box center [251, 165] width 85 height 16
click at [209, 160] on input "Collapse categories" at bounding box center [193, 164] width 31 height 31
checkbox input "false"
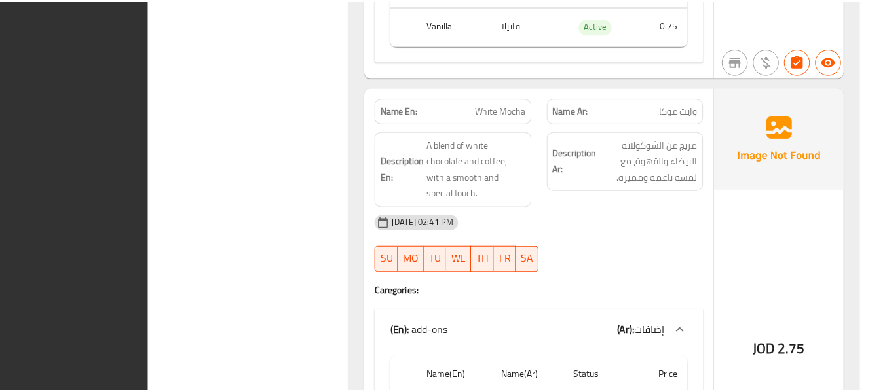
scroll to position [29121, 0]
